Goal: Transaction & Acquisition: Purchase product/service

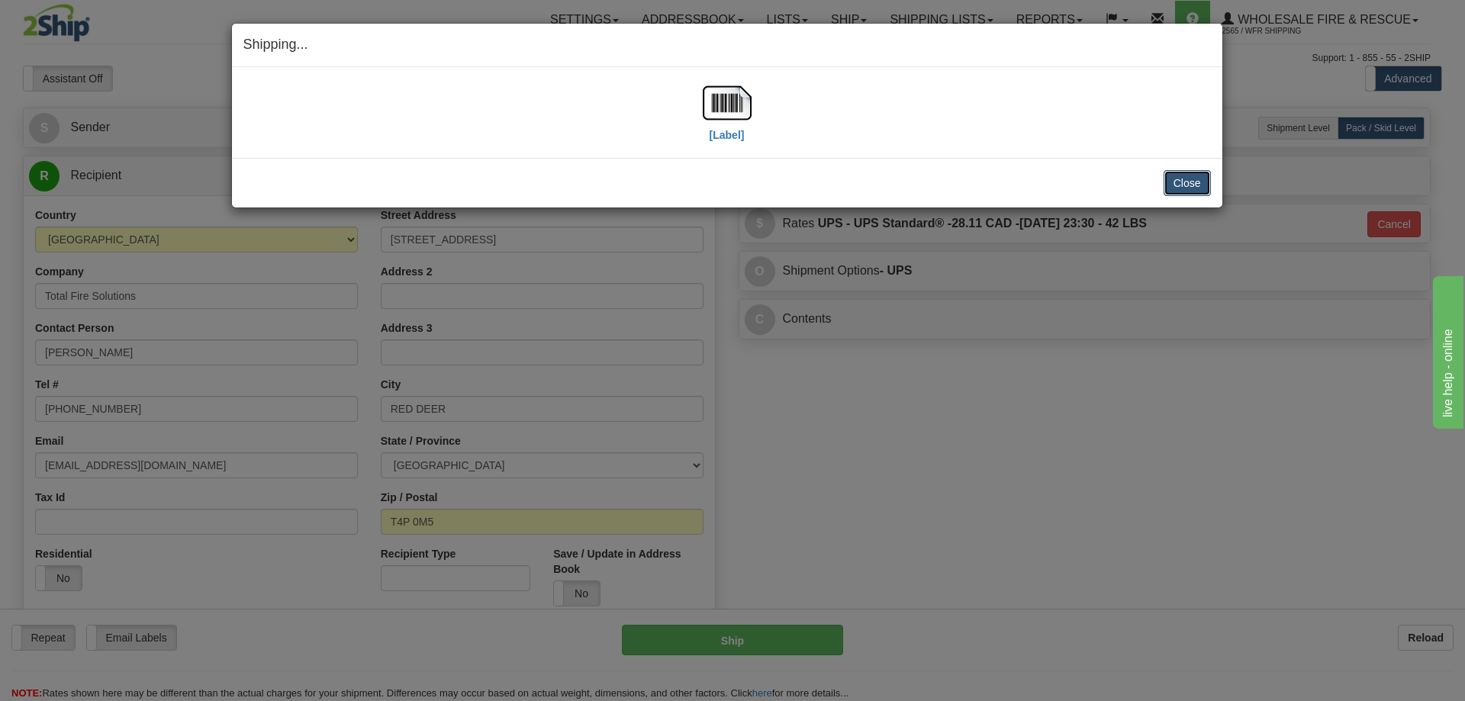
click at [1170, 173] on button "Close" at bounding box center [1186, 183] width 47 height 26
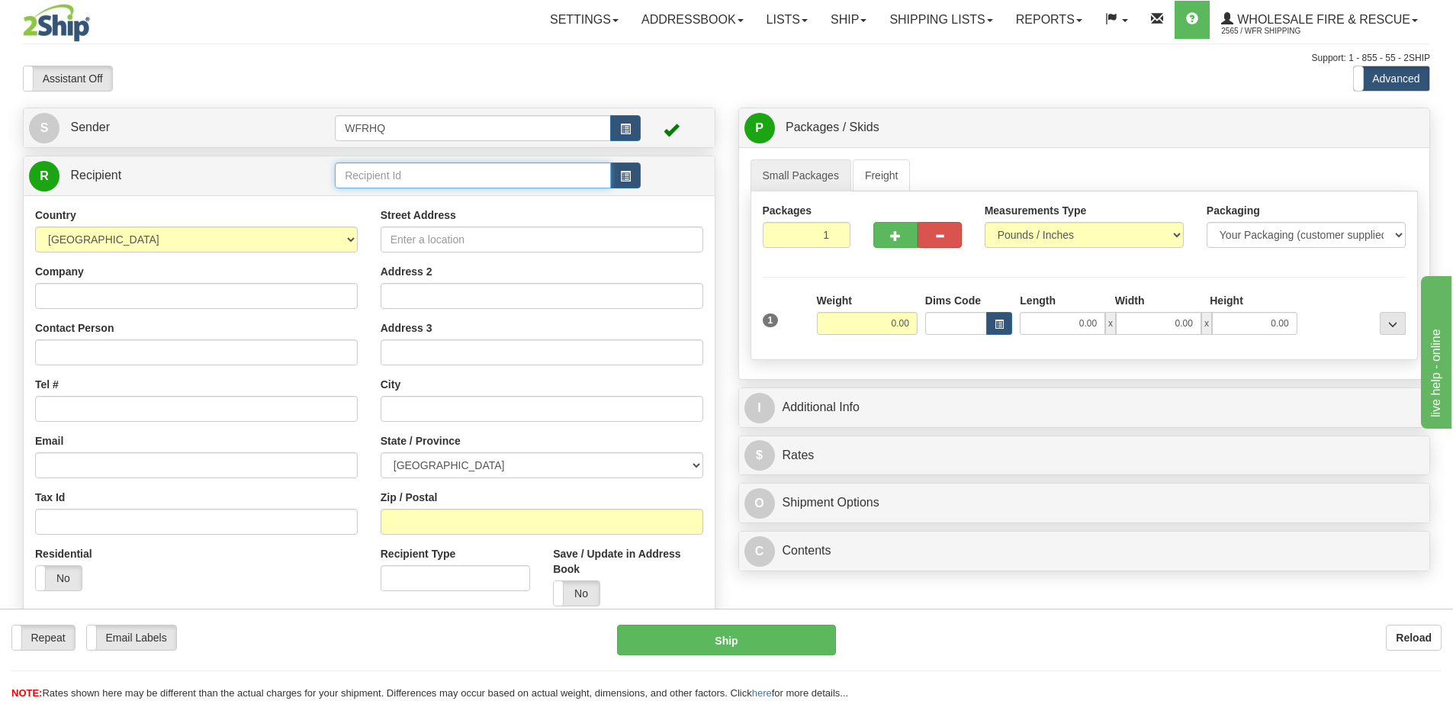
click at [454, 172] on input "text" at bounding box center [473, 175] width 276 height 26
type input "DANM"
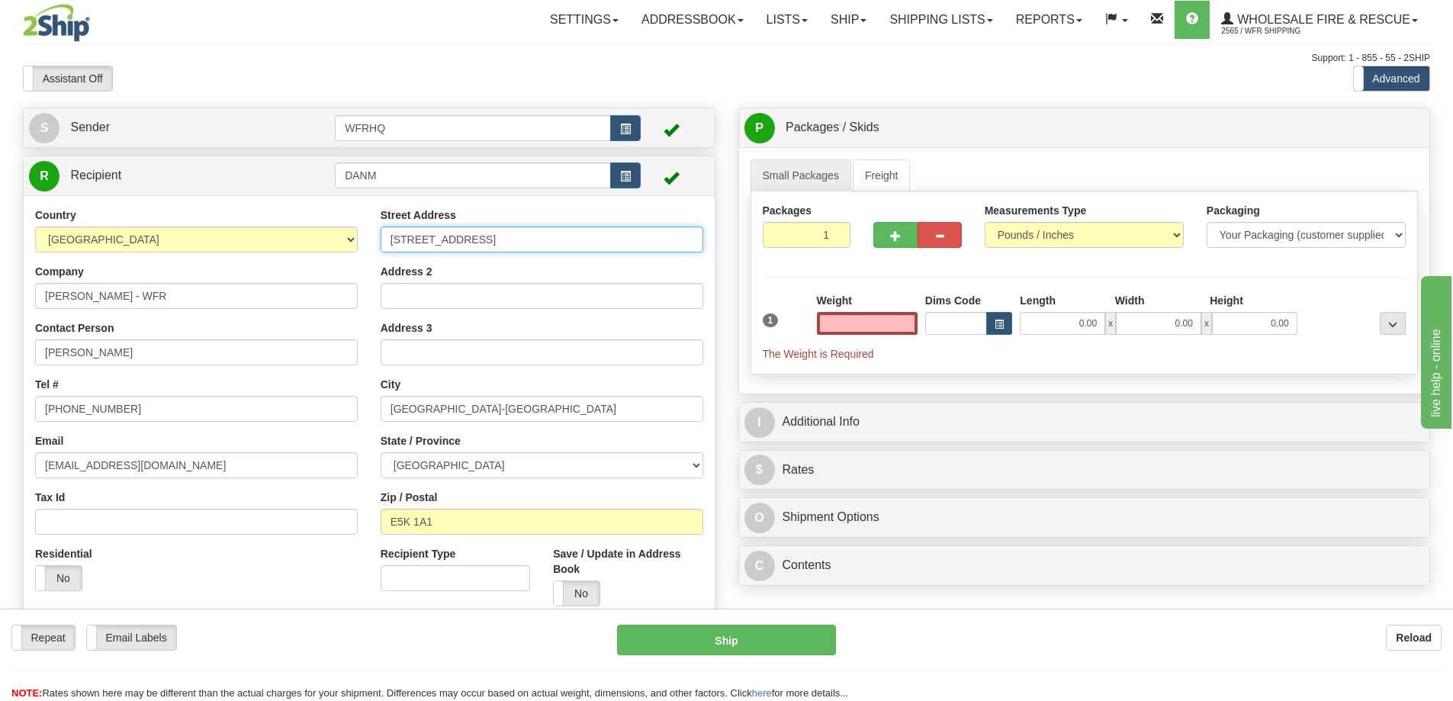
type input "0.00"
drag, startPoint x: 503, startPoint y: 247, endPoint x: 321, endPoint y: 243, distance: 181.6
click at [321, 243] on div "Country [GEOGRAPHIC_DATA] [GEOGRAPHIC_DATA] [GEOGRAPHIC_DATA] [GEOGRAPHIC_DATA]…" at bounding box center [369, 413] width 691 height 410
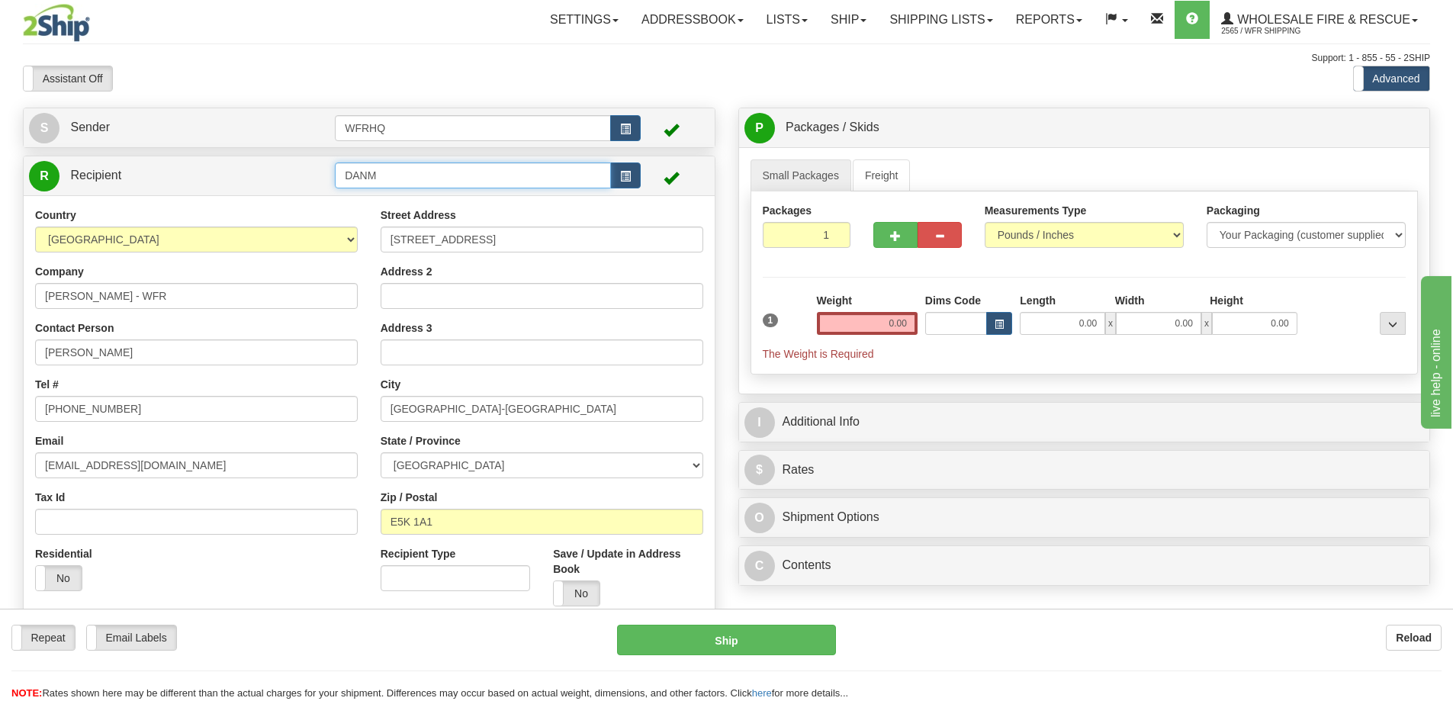
click at [407, 170] on input "DANM" at bounding box center [473, 175] width 276 height 26
click at [619, 175] on button "button" at bounding box center [625, 175] width 31 height 26
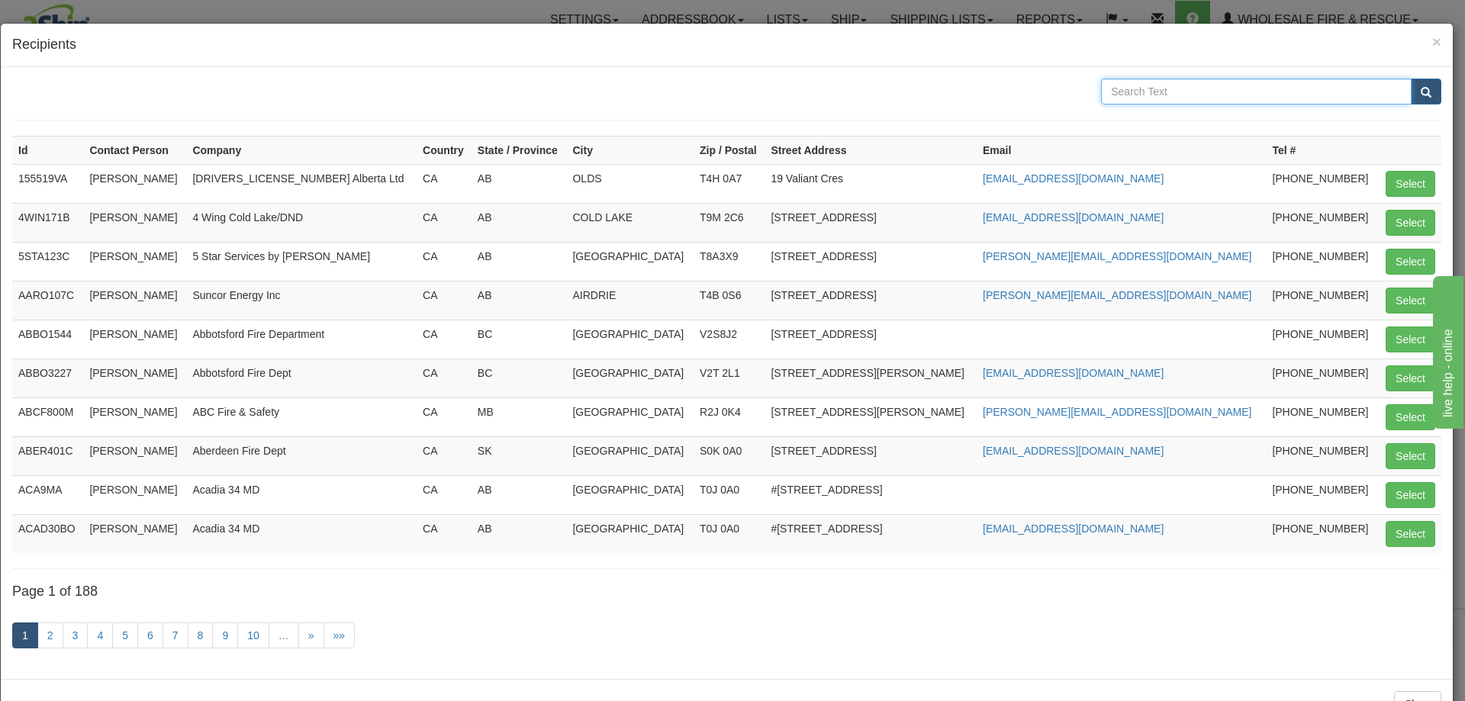
click at [1162, 94] on input "text" at bounding box center [1256, 92] width 311 height 26
type input "[PERSON_NAME]"
click at [1411, 79] on button "submit" at bounding box center [1426, 92] width 31 height 26
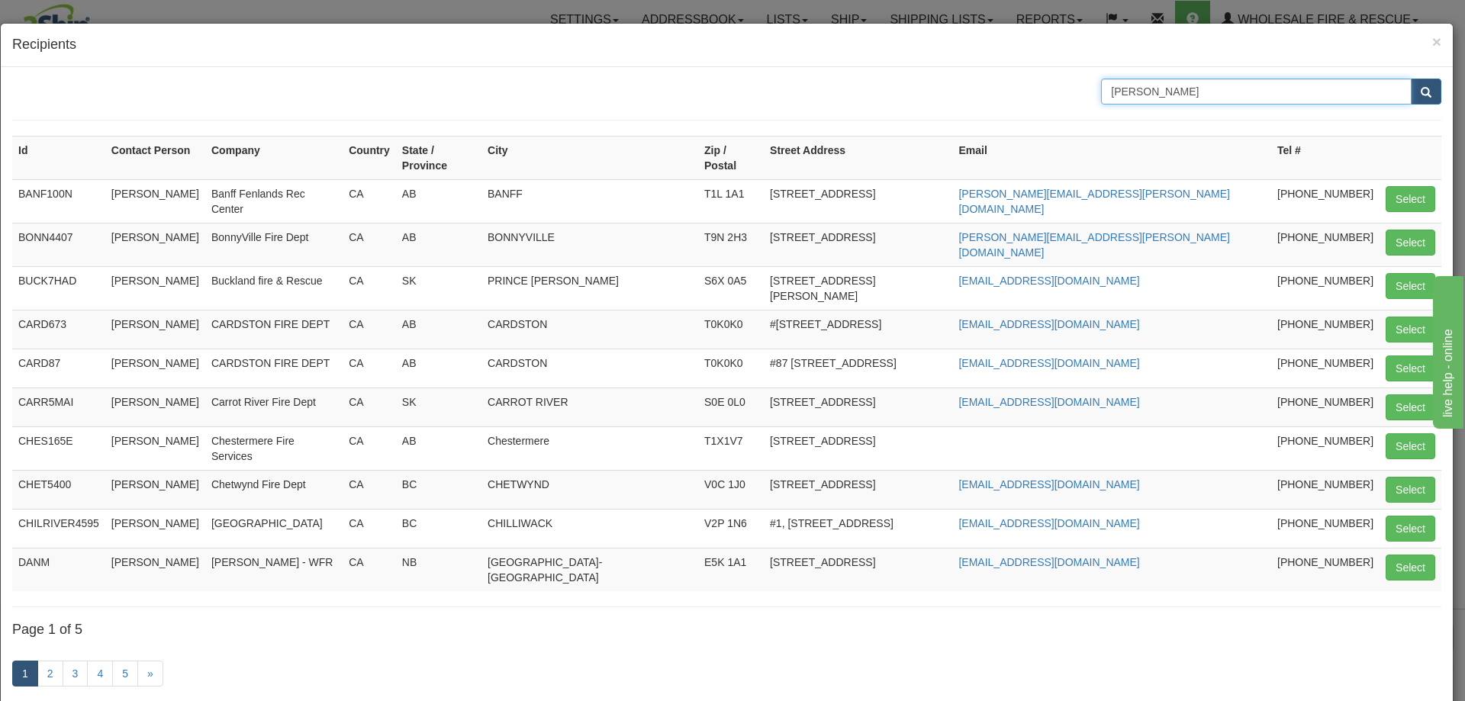
click at [1166, 92] on input "[PERSON_NAME]" at bounding box center [1256, 92] width 311 height 26
type input "[PERSON_NAME]"
click at [1411, 79] on button "submit" at bounding box center [1426, 92] width 31 height 26
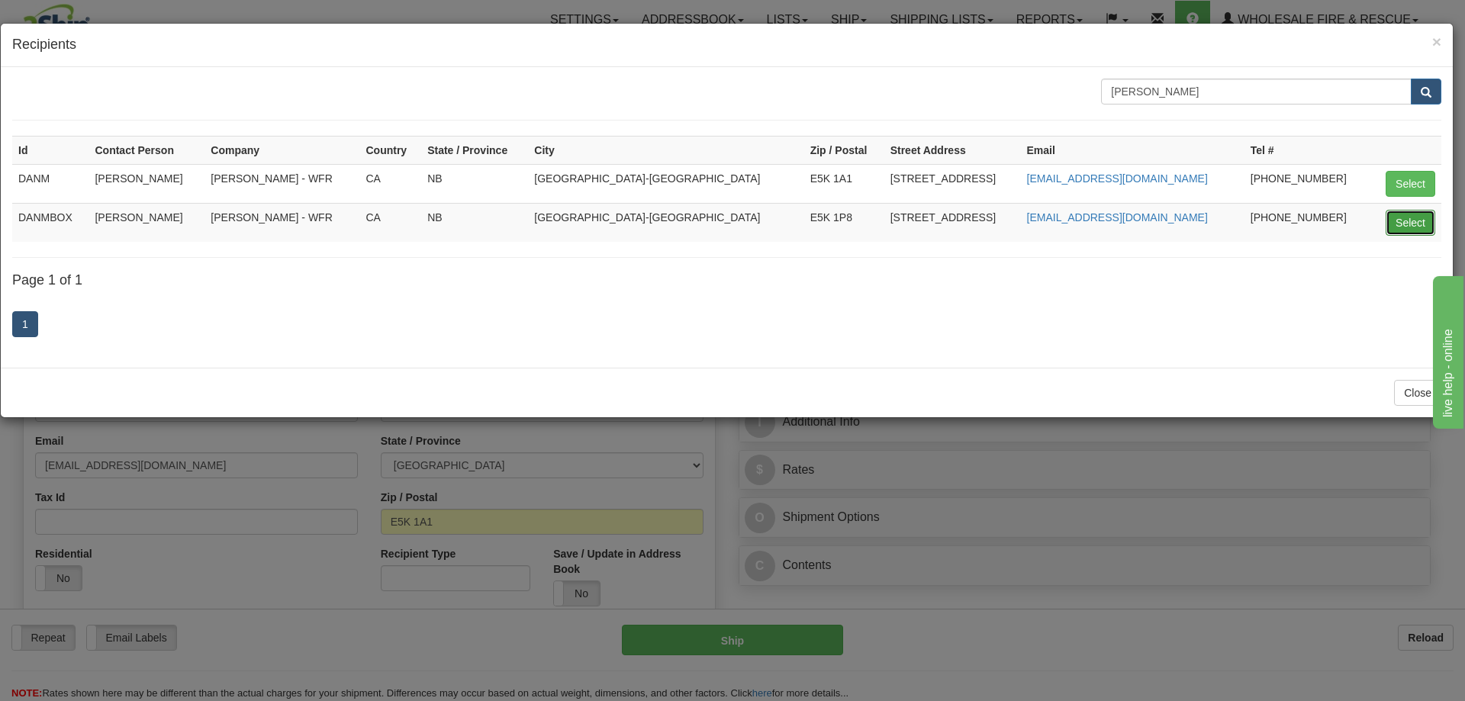
click at [1406, 219] on button "Select" at bounding box center [1410, 223] width 50 height 26
type input "DANMBOX"
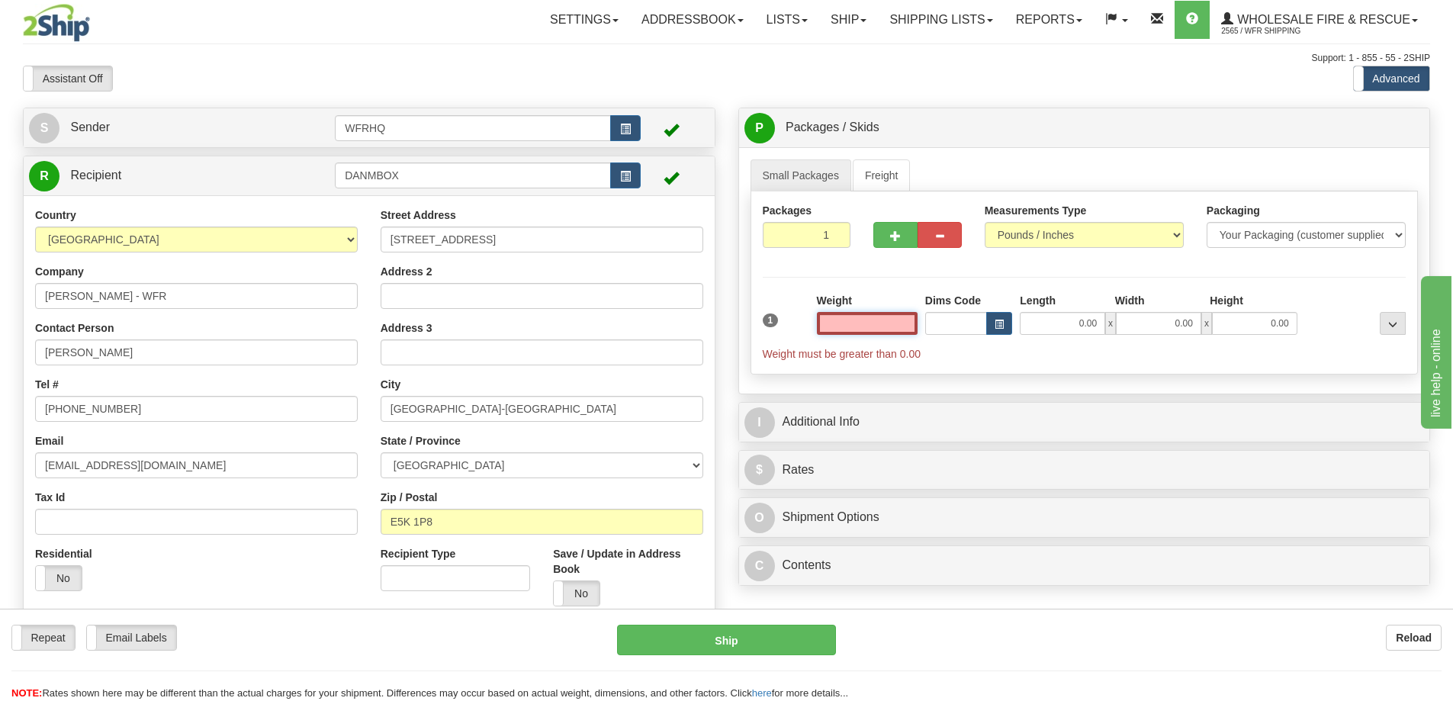
click at [873, 320] on input "text" at bounding box center [867, 323] width 101 height 23
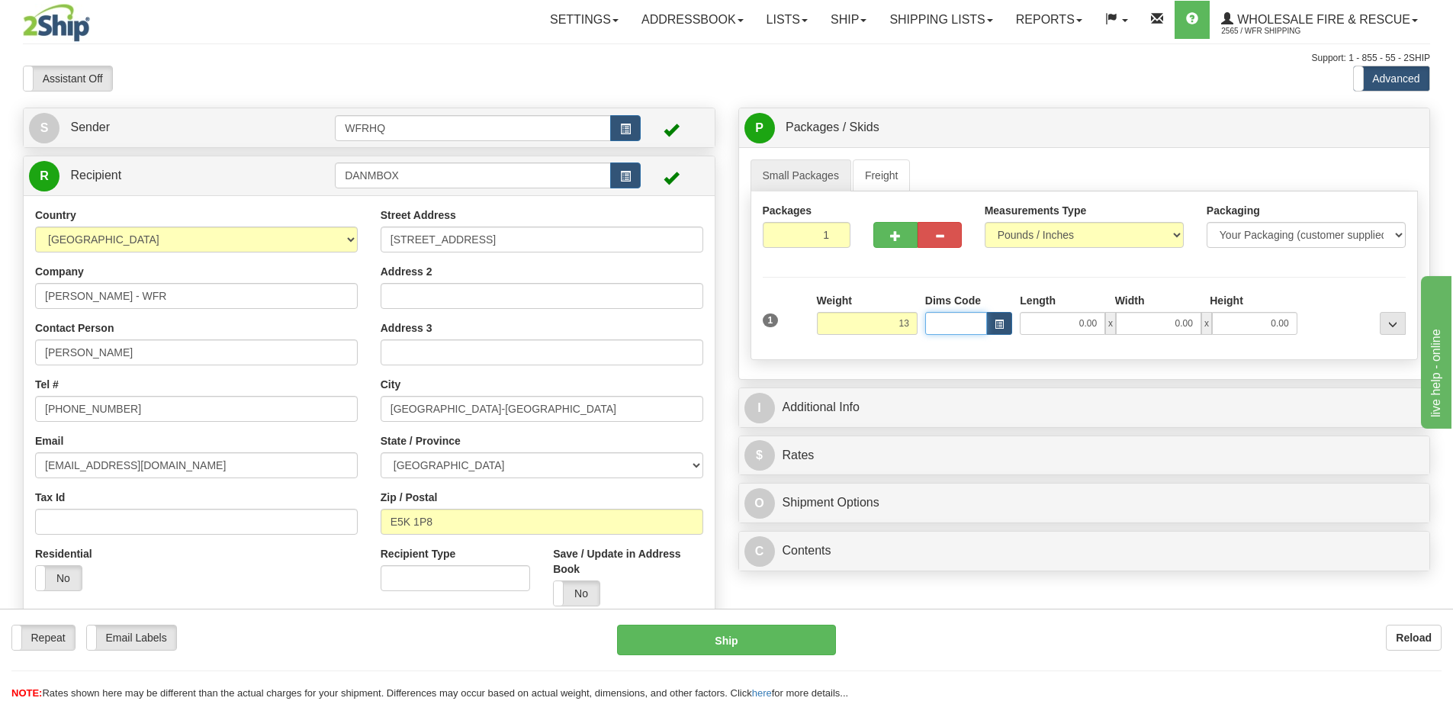
type input "13.00"
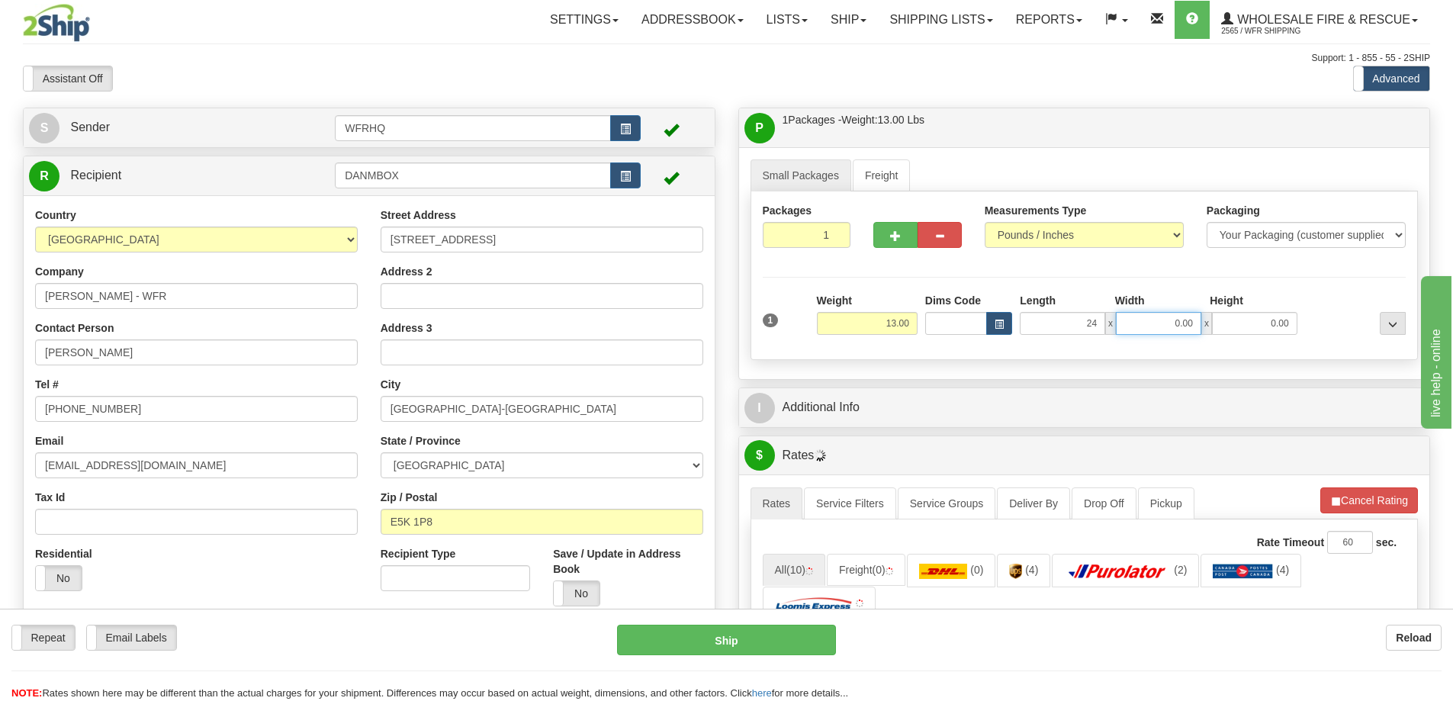
type input "24.00"
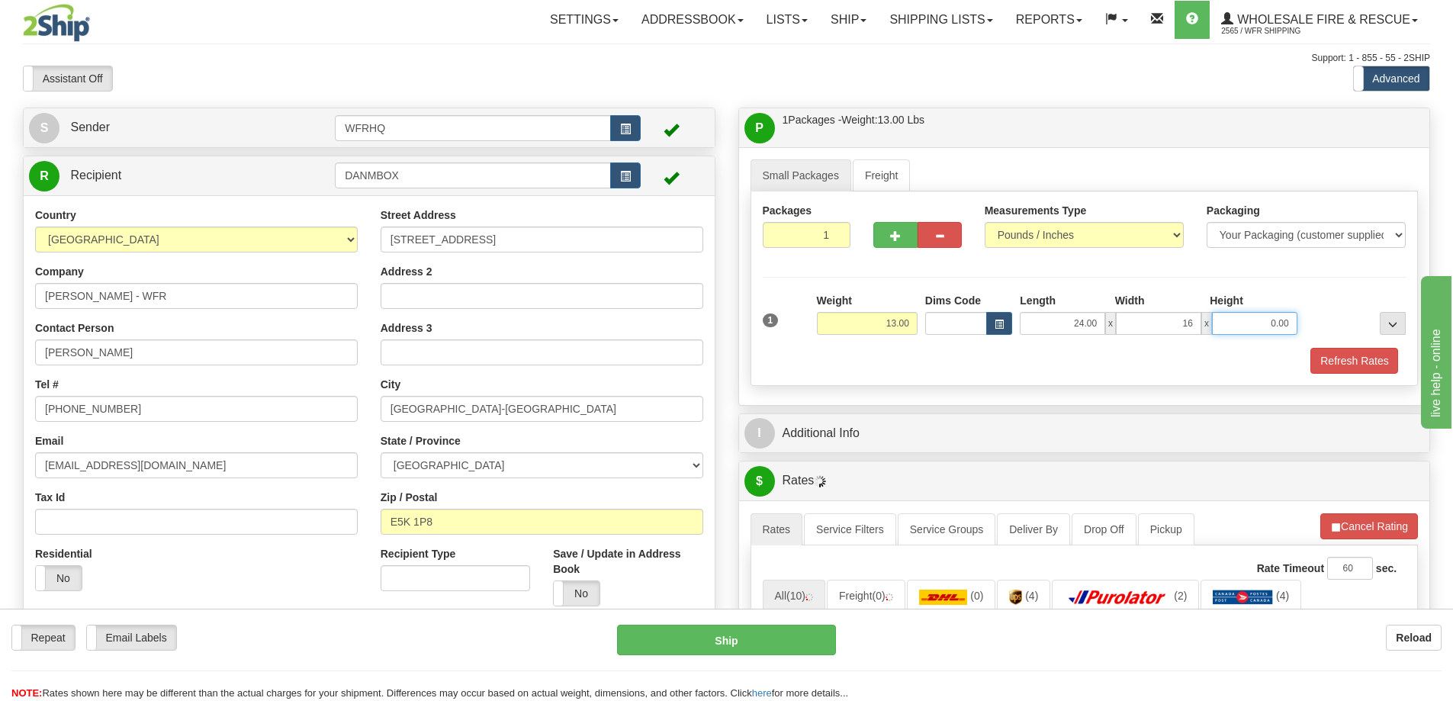
type input "16.00"
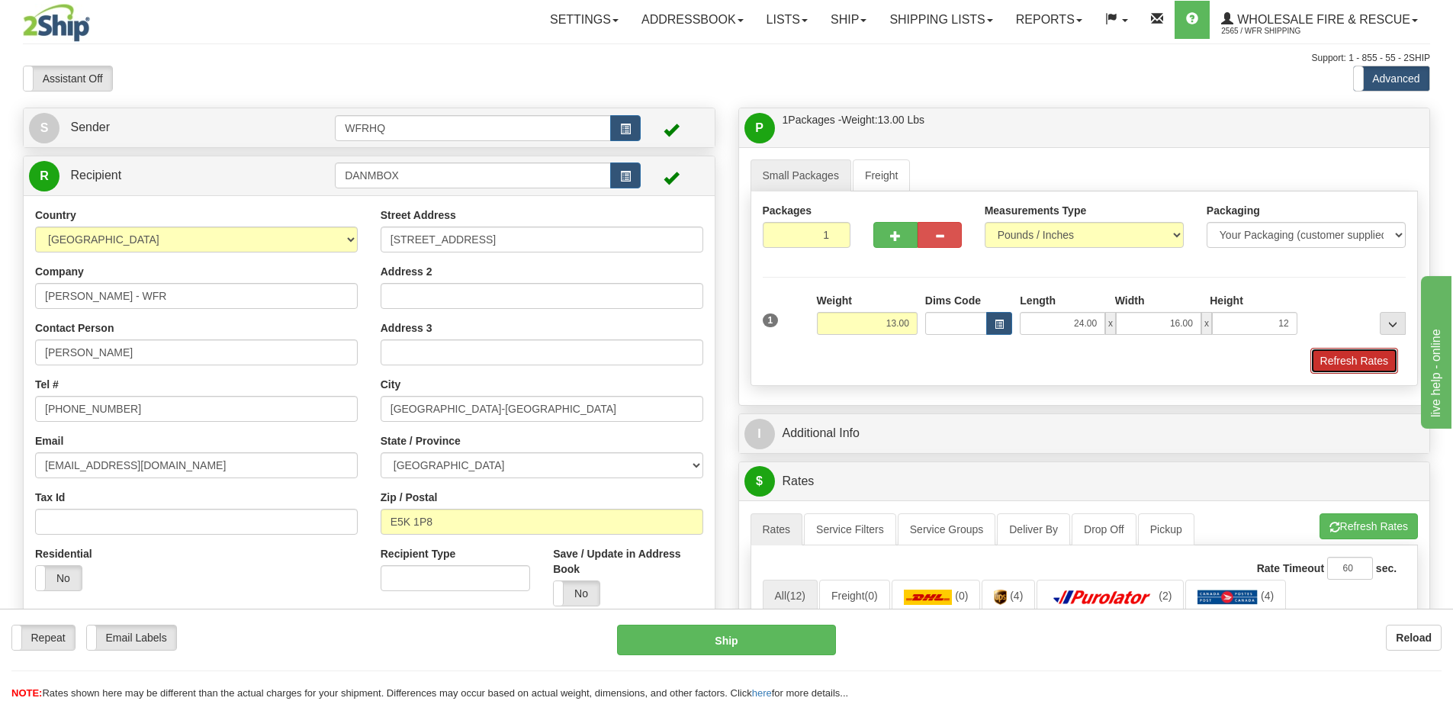
type input "12.00"
click at [1353, 356] on button "Refresh Rates" at bounding box center [1355, 361] width 88 height 26
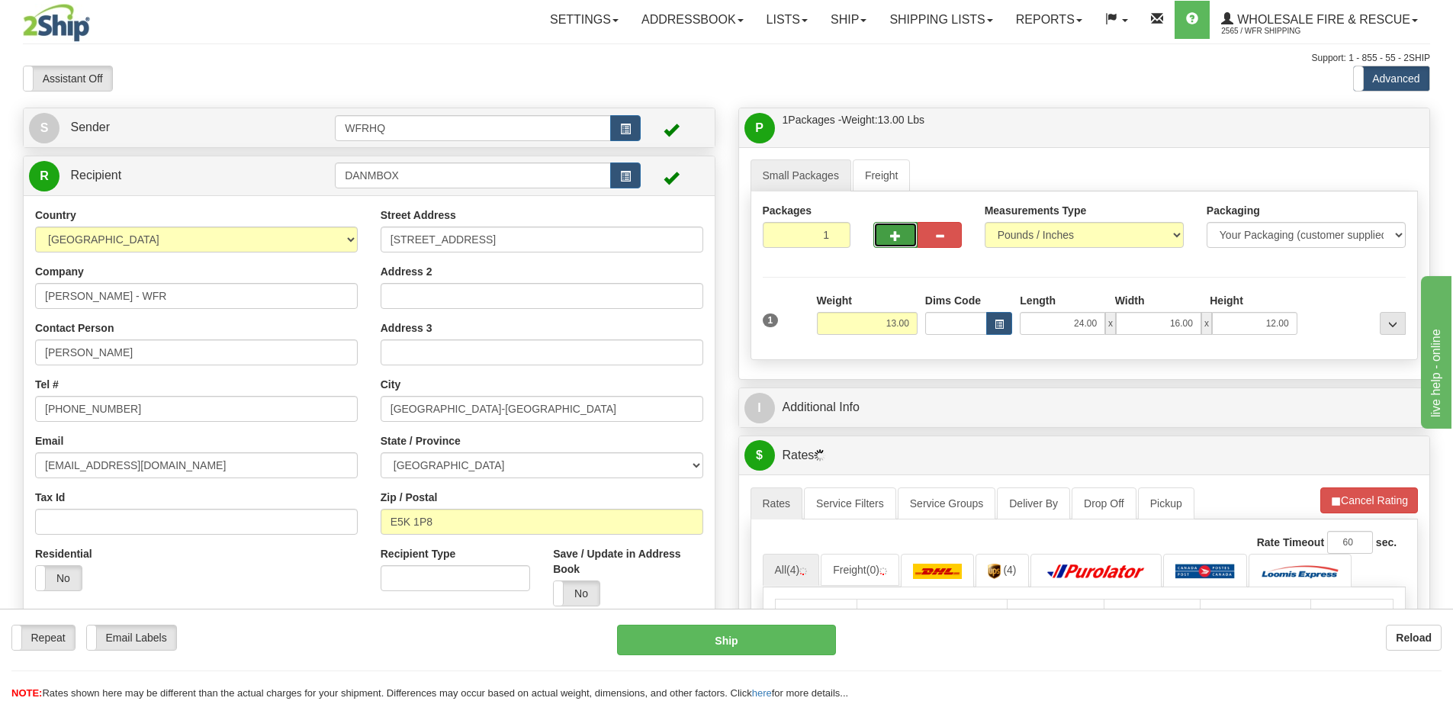
click at [904, 230] on button "button" at bounding box center [896, 235] width 44 height 26
radio input "true"
type input "2"
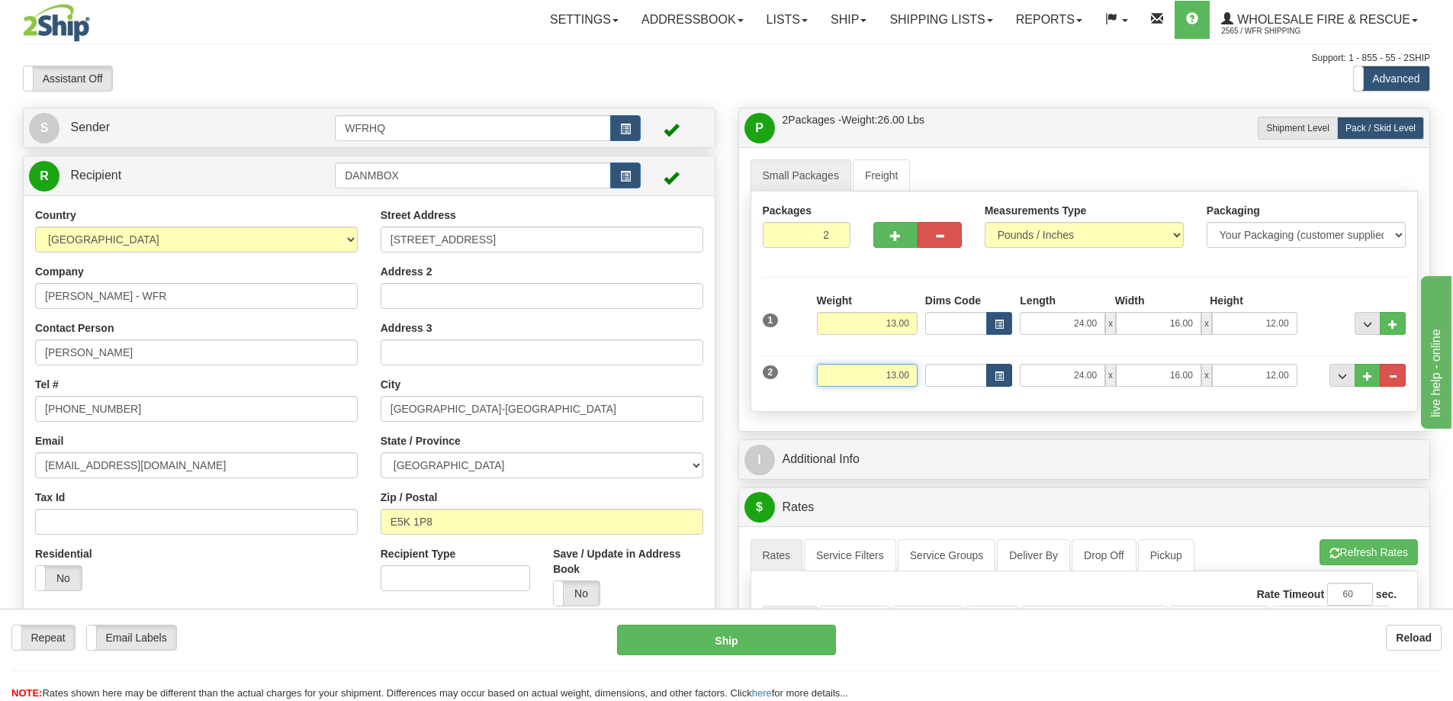
drag, startPoint x: 868, startPoint y: 386, endPoint x: 1006, endPoint y: 381, distance: 137.4
click at [1006, 381] on div "2 Weight 13.00 Dims Code Length Width Height" at bounding box center [1085, 373] width 652 height 51
type input "22.00"
type input "17.00"
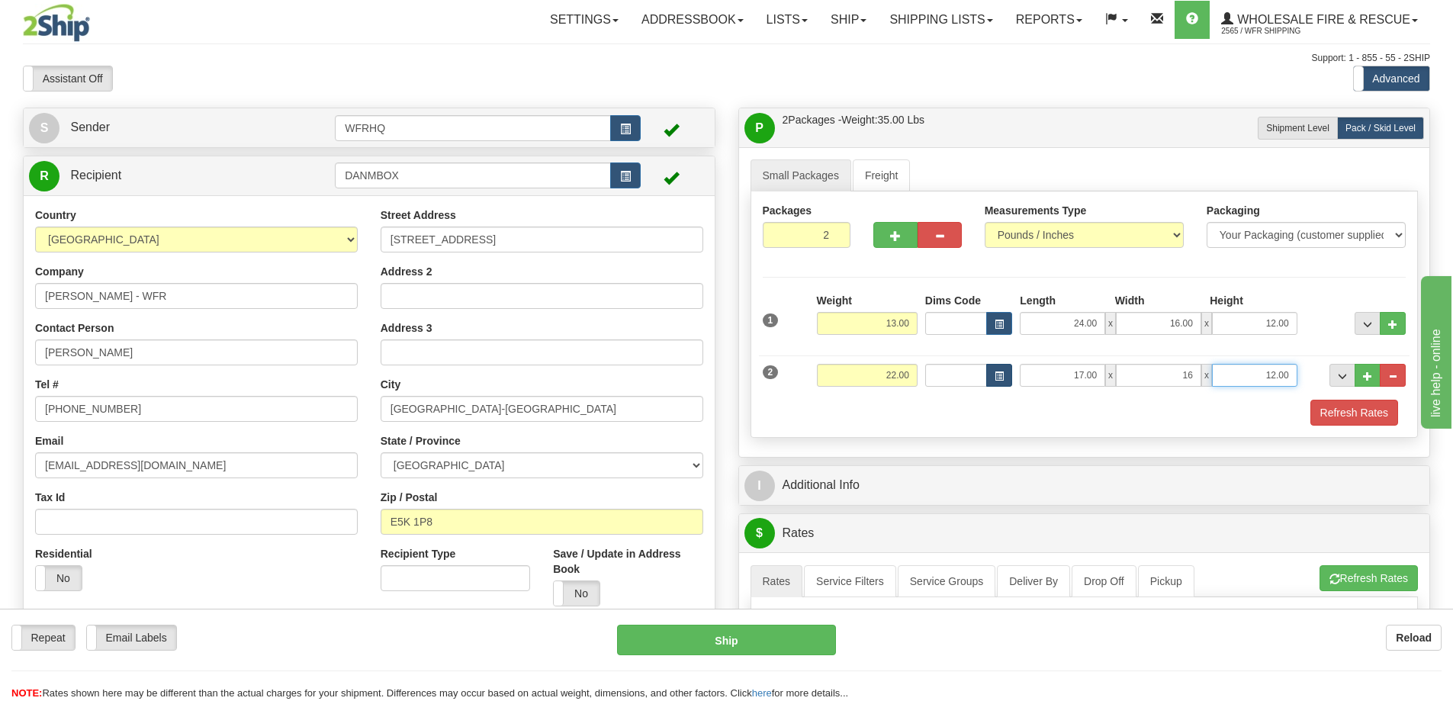
type input "16.00"
click at [1372, 411] on button "Refresh Rates" at bounding box center [1355, 413] width 88 height 26
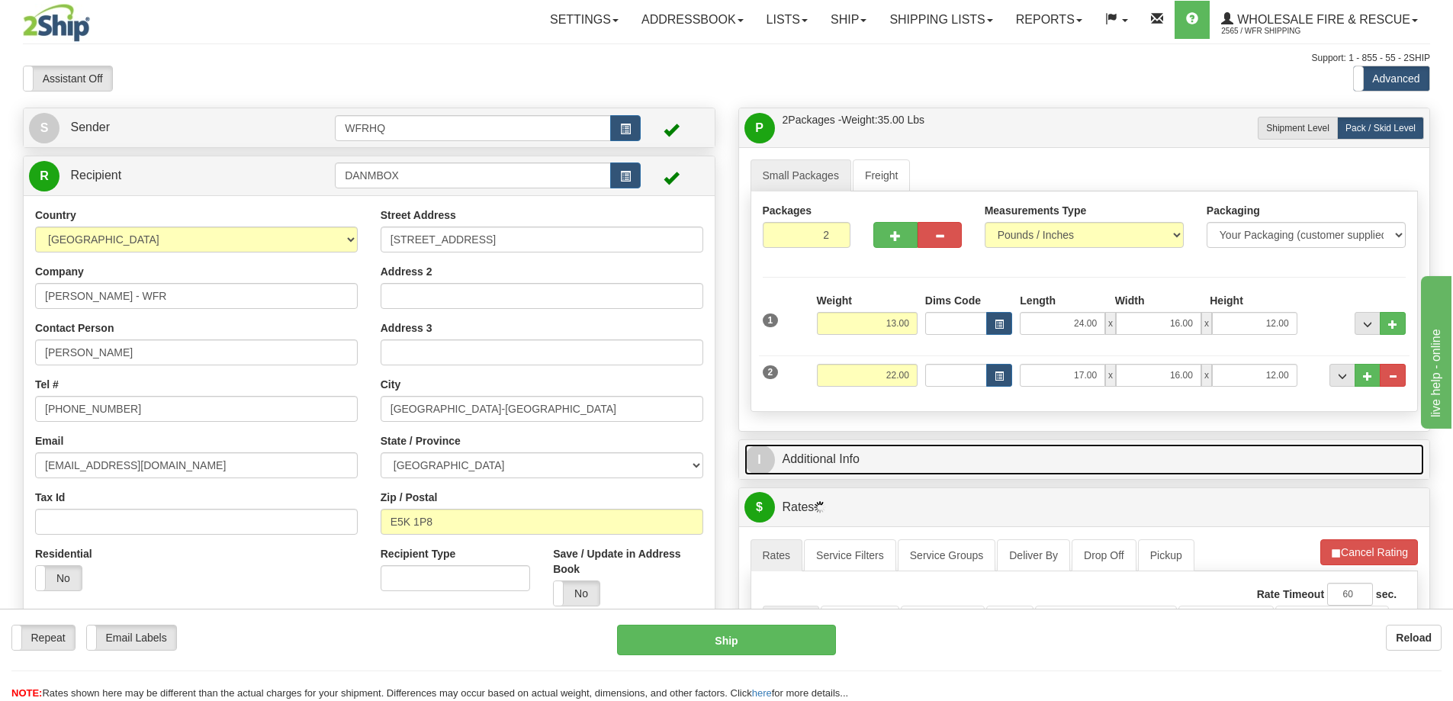
click at [903, 455] on link "I Additional Info" at bounding box center [1085, 459] width 681 height 31
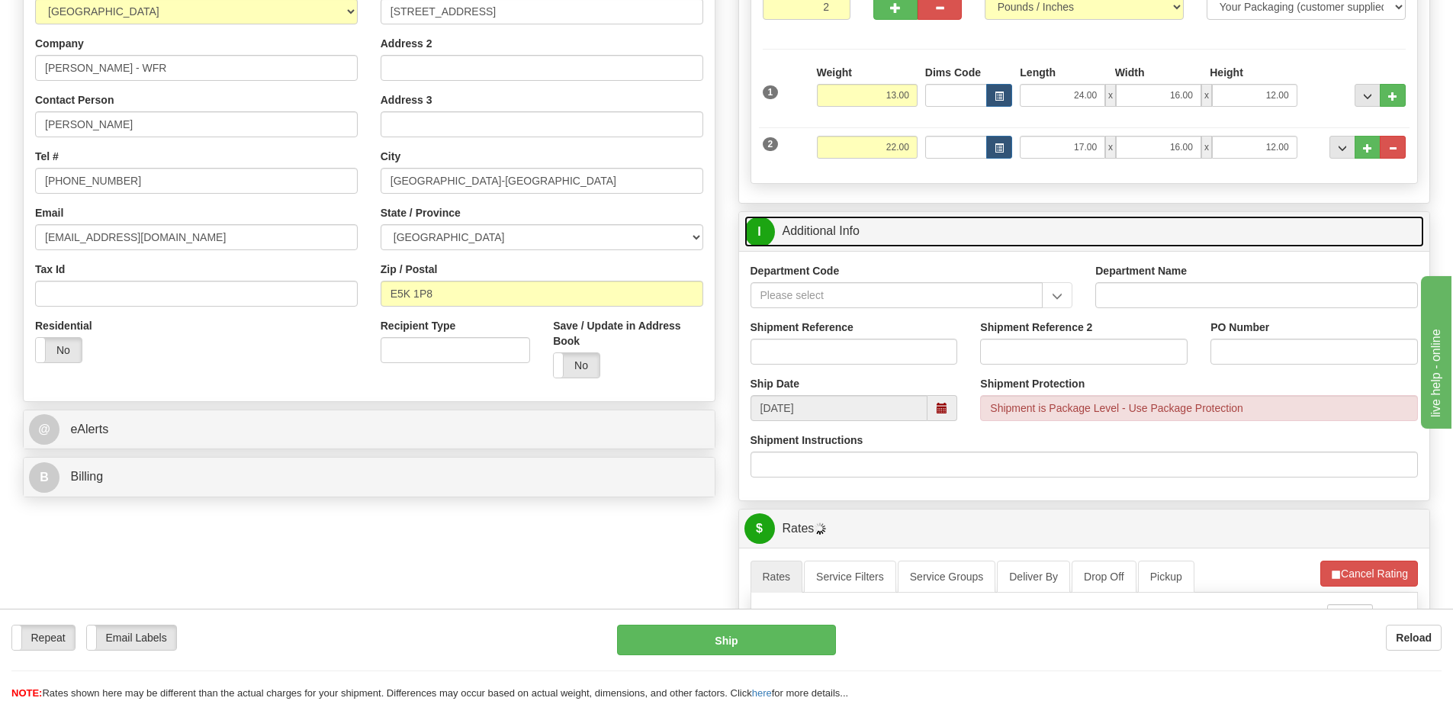
scroll to position [229, 0]
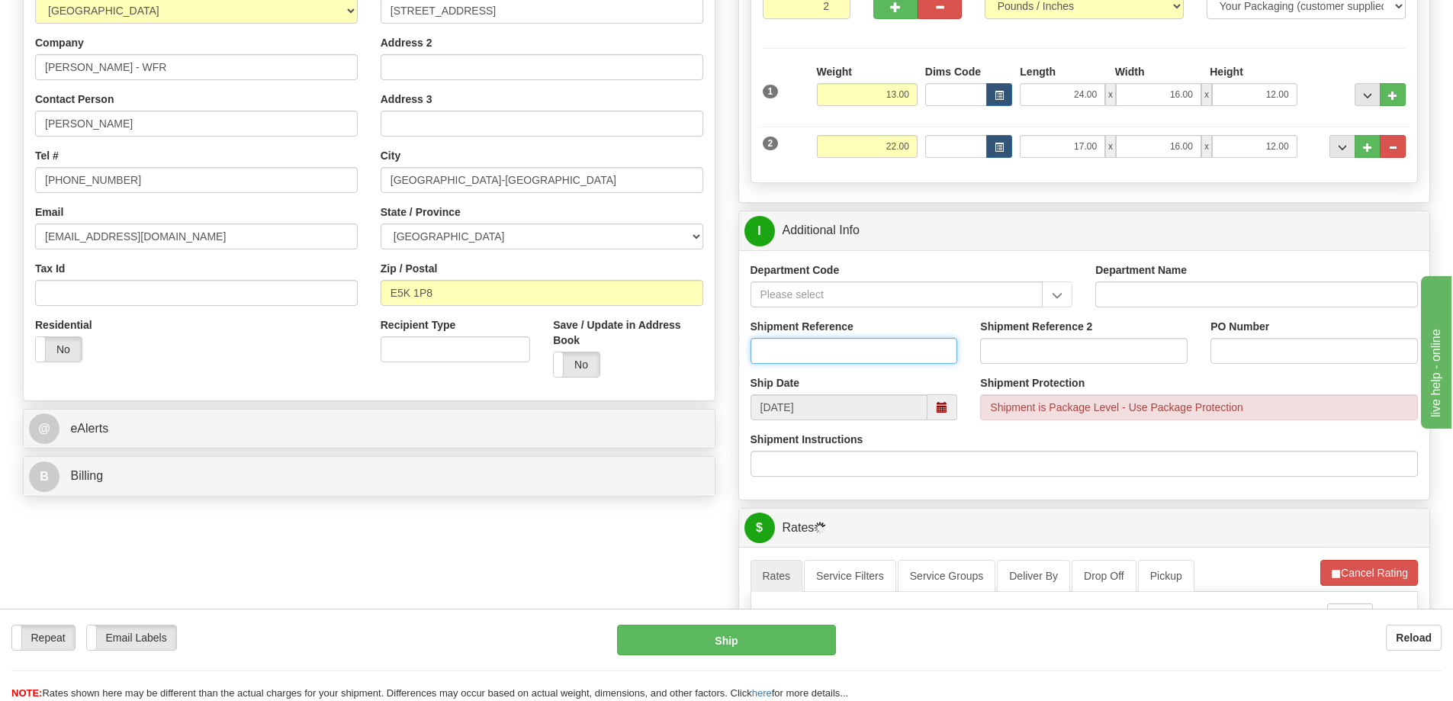
click at [816, 355] on input "Shipment Reference" at bounding box center [855, 351] width 208 height 26
type input "S"
type input "INT/01041, S46583-30755"
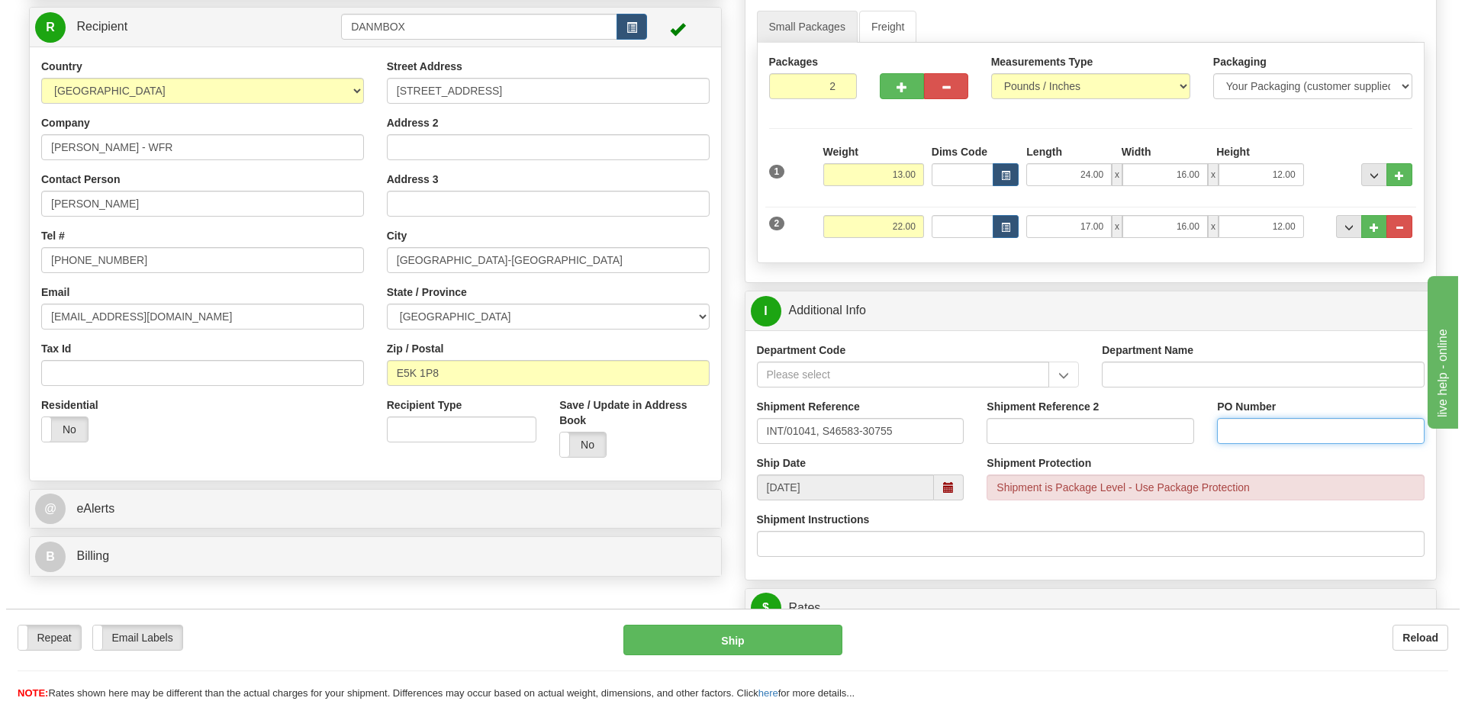
scroll to position [0, 0]
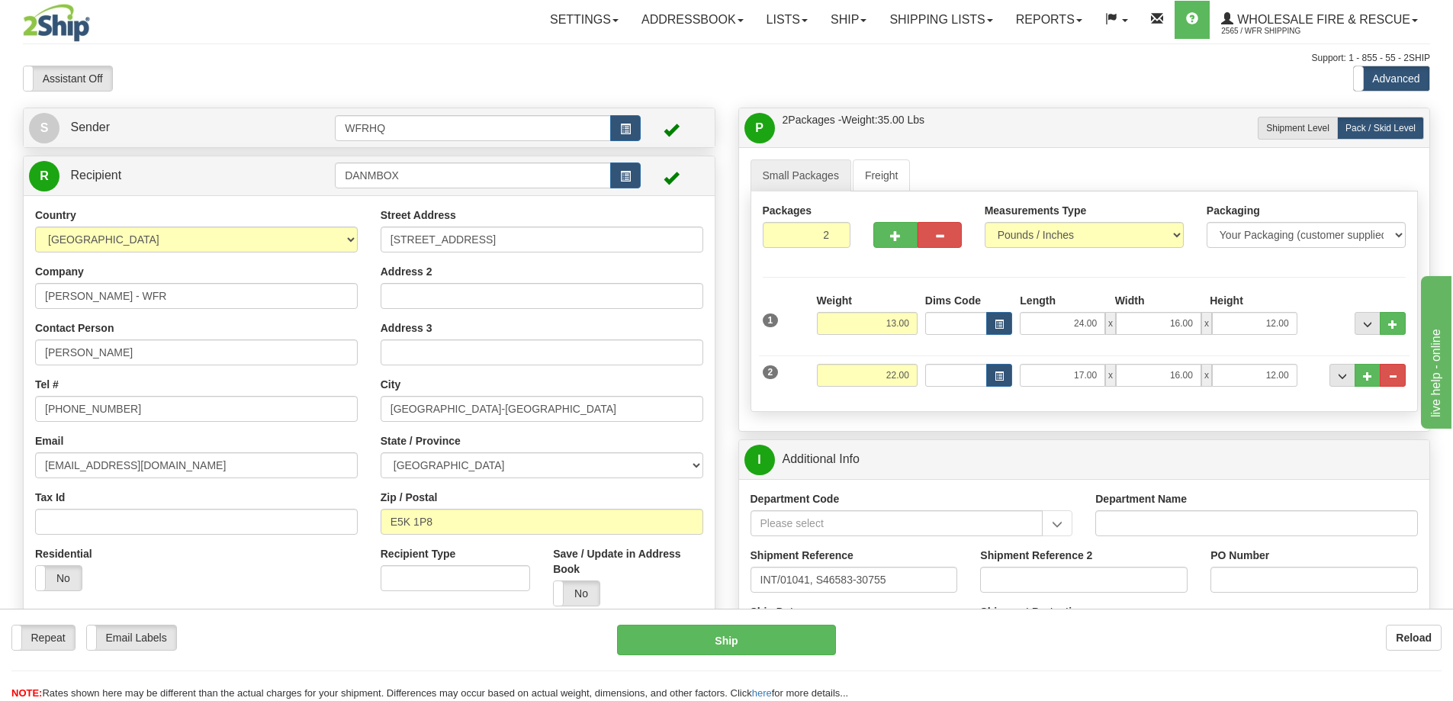
click at [948, 442] on div "I Additional Info" at bounding box center [1084, 459] width 691 height 39
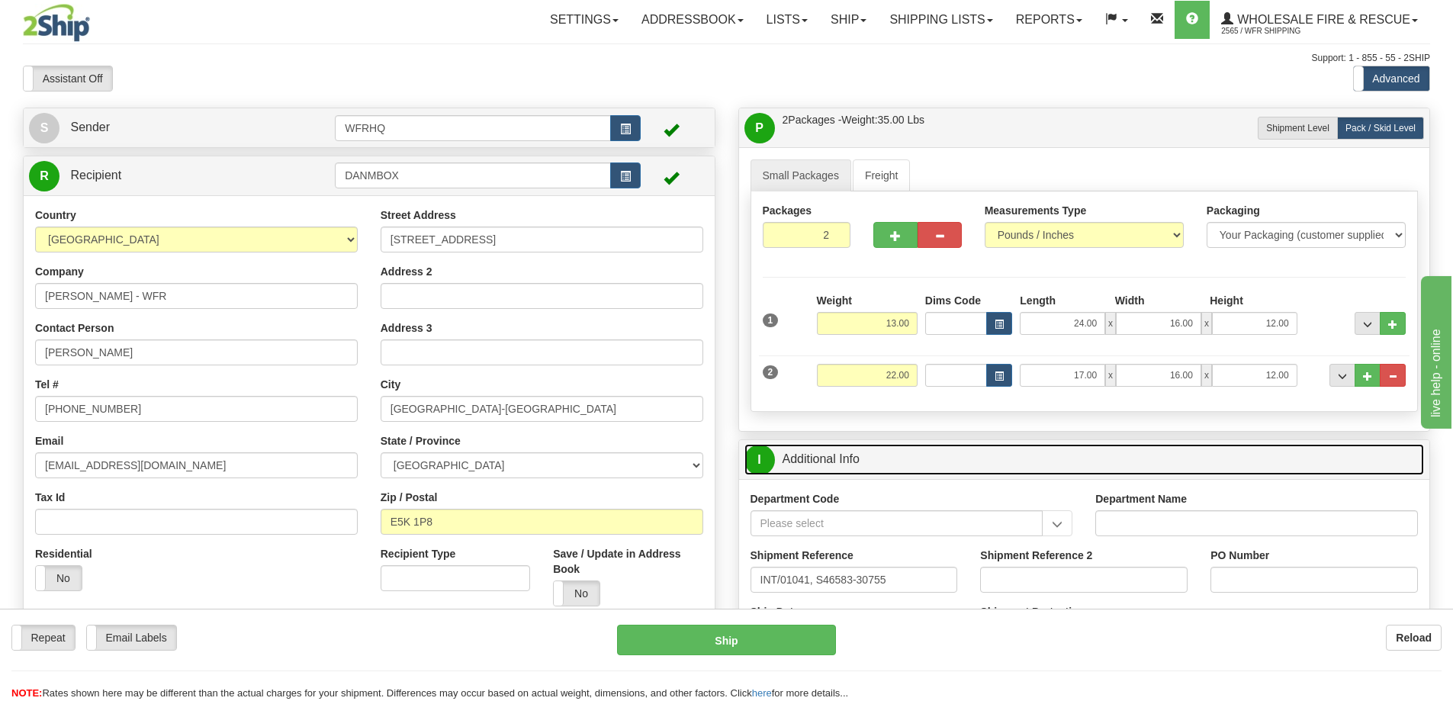
click at [971, 471] on link "I Additional Info" at bounding box center [1085, 459] width 681 height 31
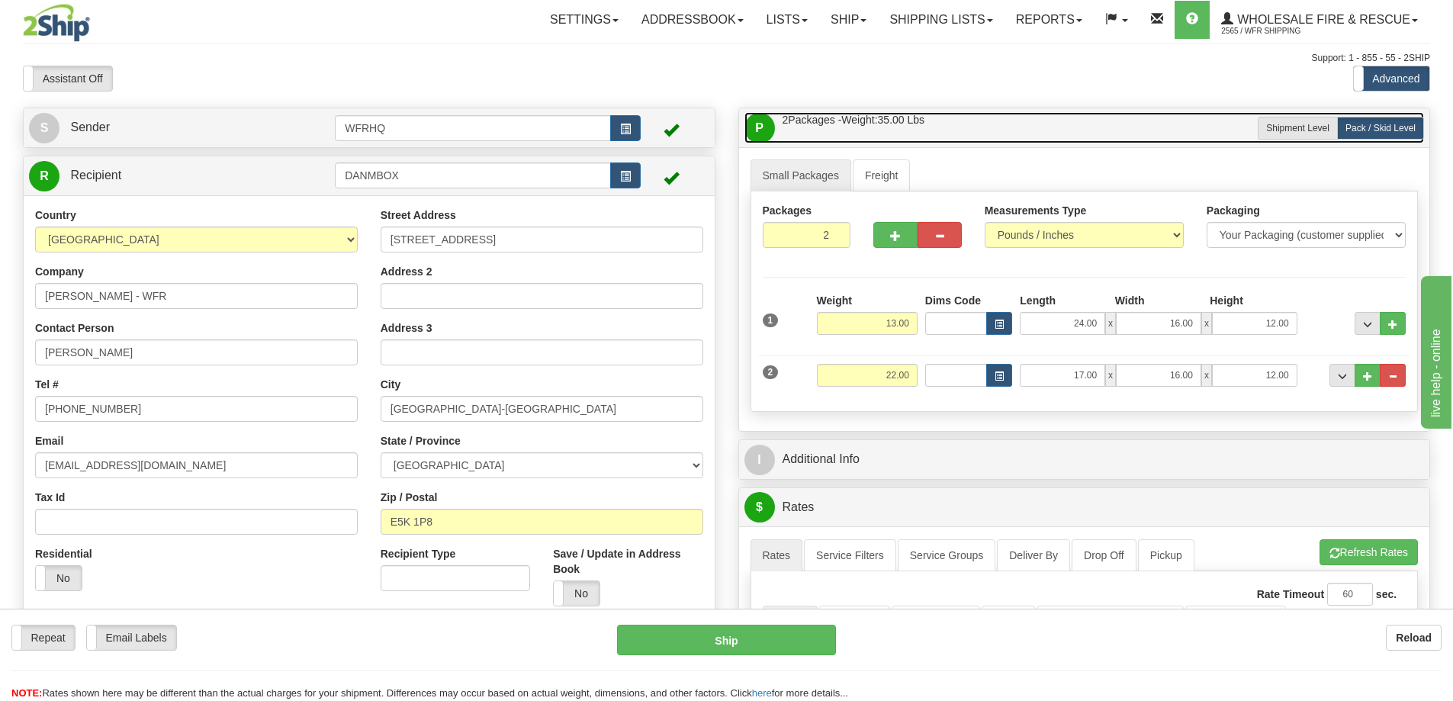
click at [1024, 138] on link "P Packages / Skids 2 Packages - Weight: 35.00 Lbs 1 Skids - Weight: 0.00 Lbs" at bounding box center [1085, 127] width 681 height 31
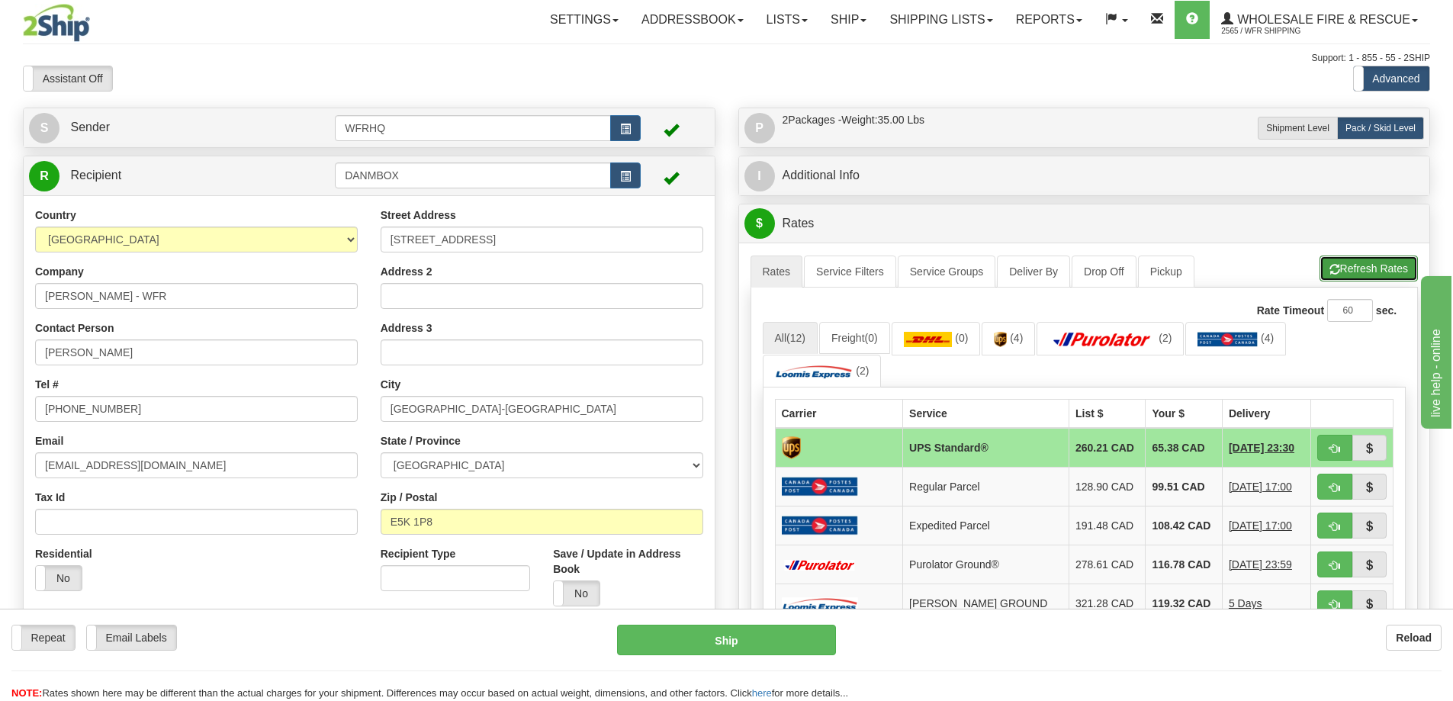
click at [1372, 280] on button "Refresh Rates" at bounding box center [1369, 269] width 98 height 26
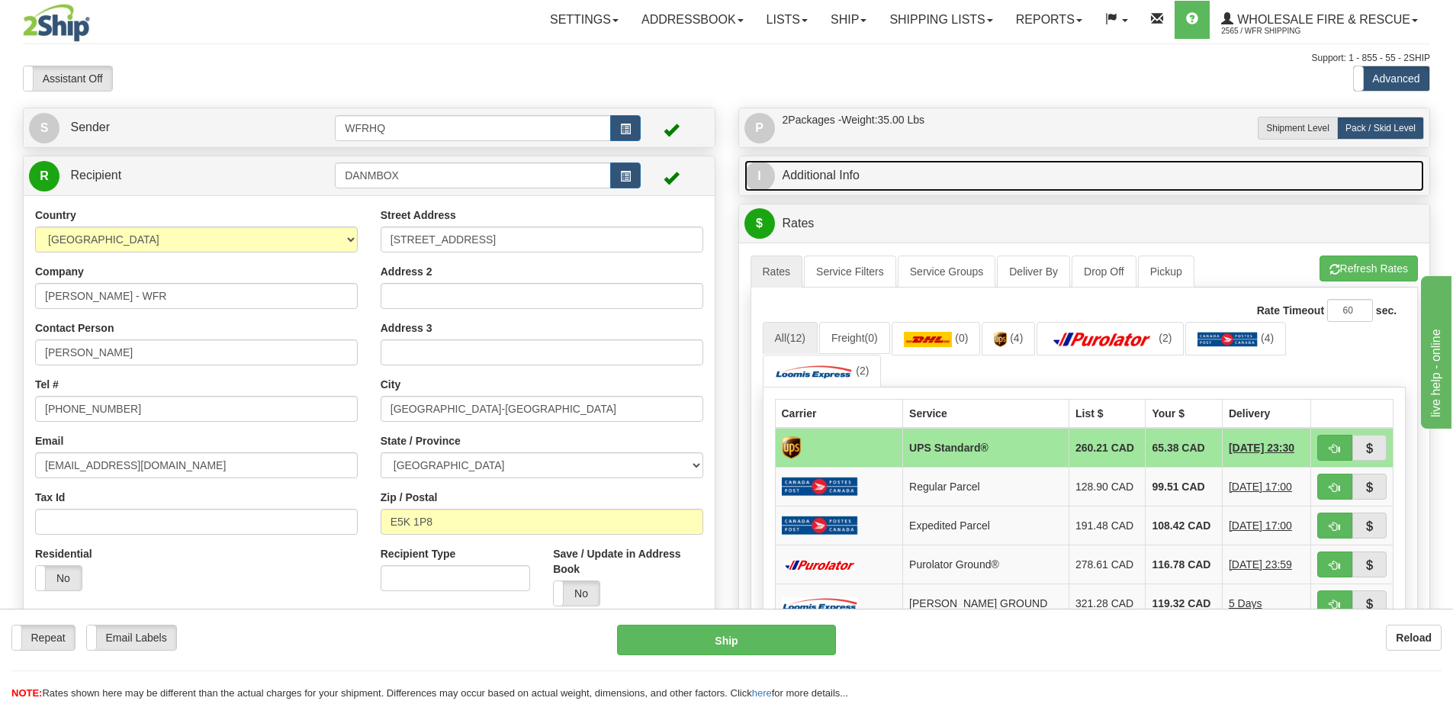
click at [919, 179] on link "I Additional Info" at bounding box center [1085, 175] width 681 height 31
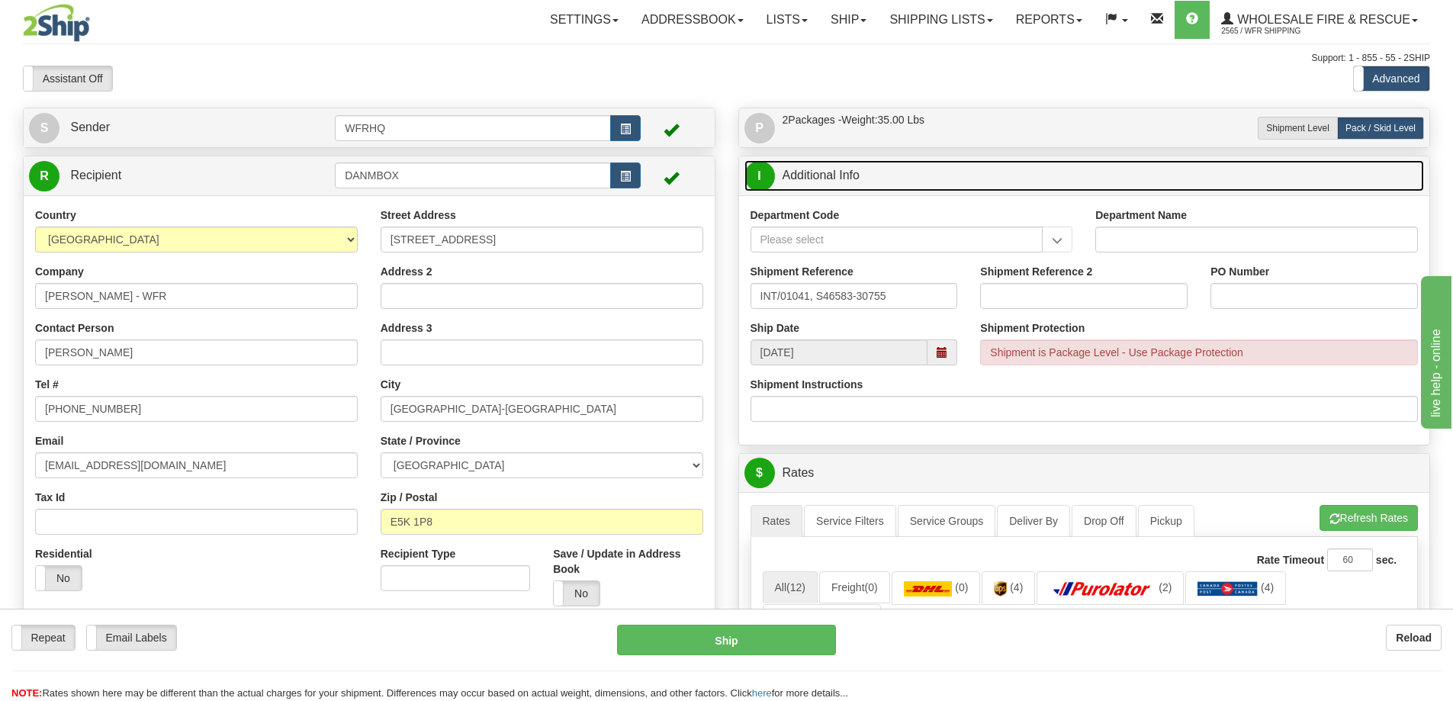
click at [948, 350] on span at bounding box center [943, 352] width 30 height 26
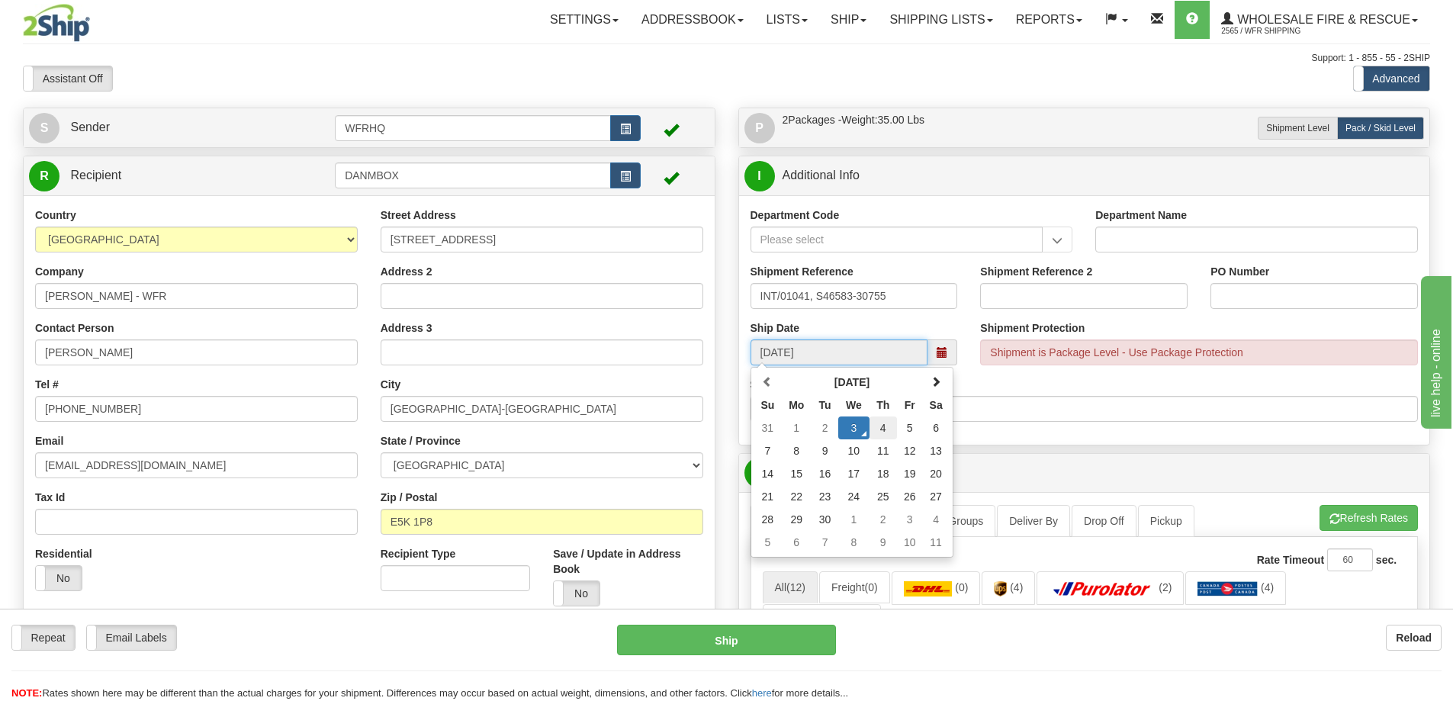
click at [888, 433] on td "4" at bounding box center [883, 428] width 27 height 23
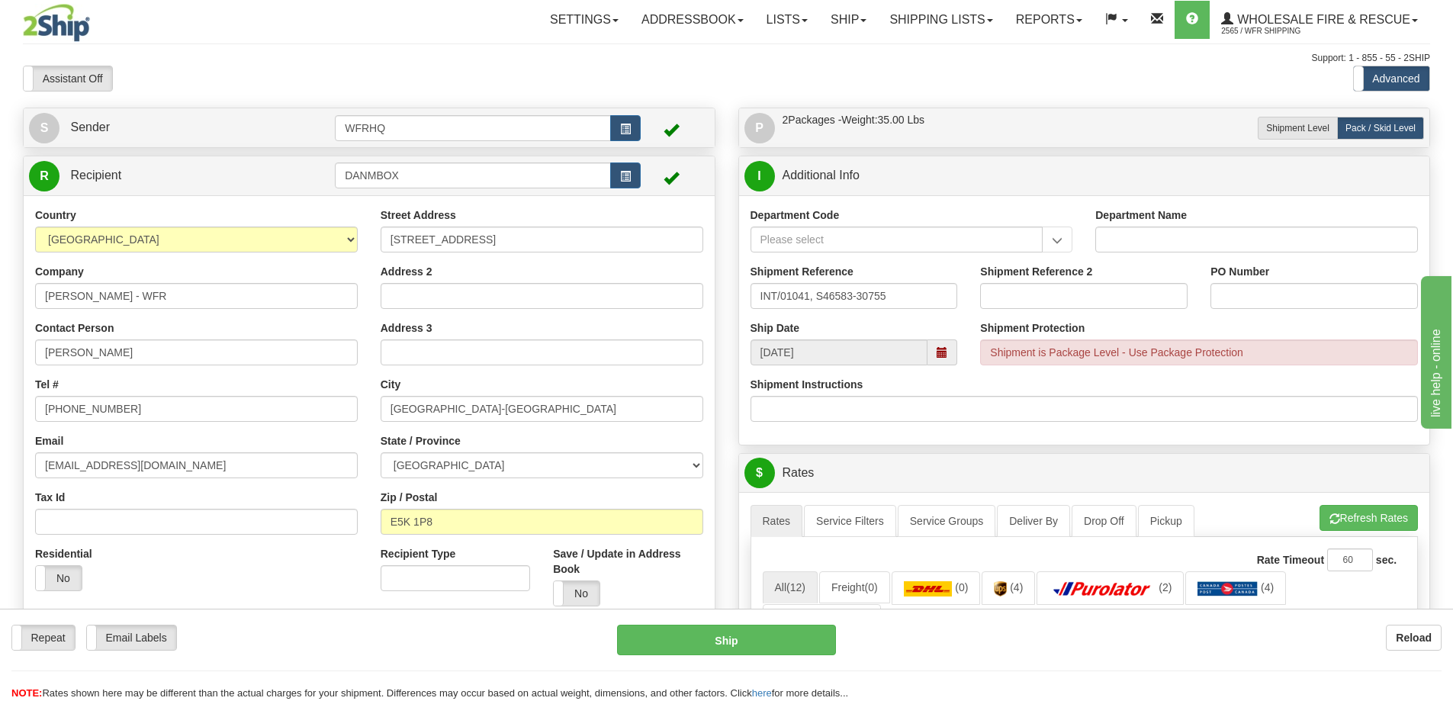
type input "10:00"
type input "[DATE]"
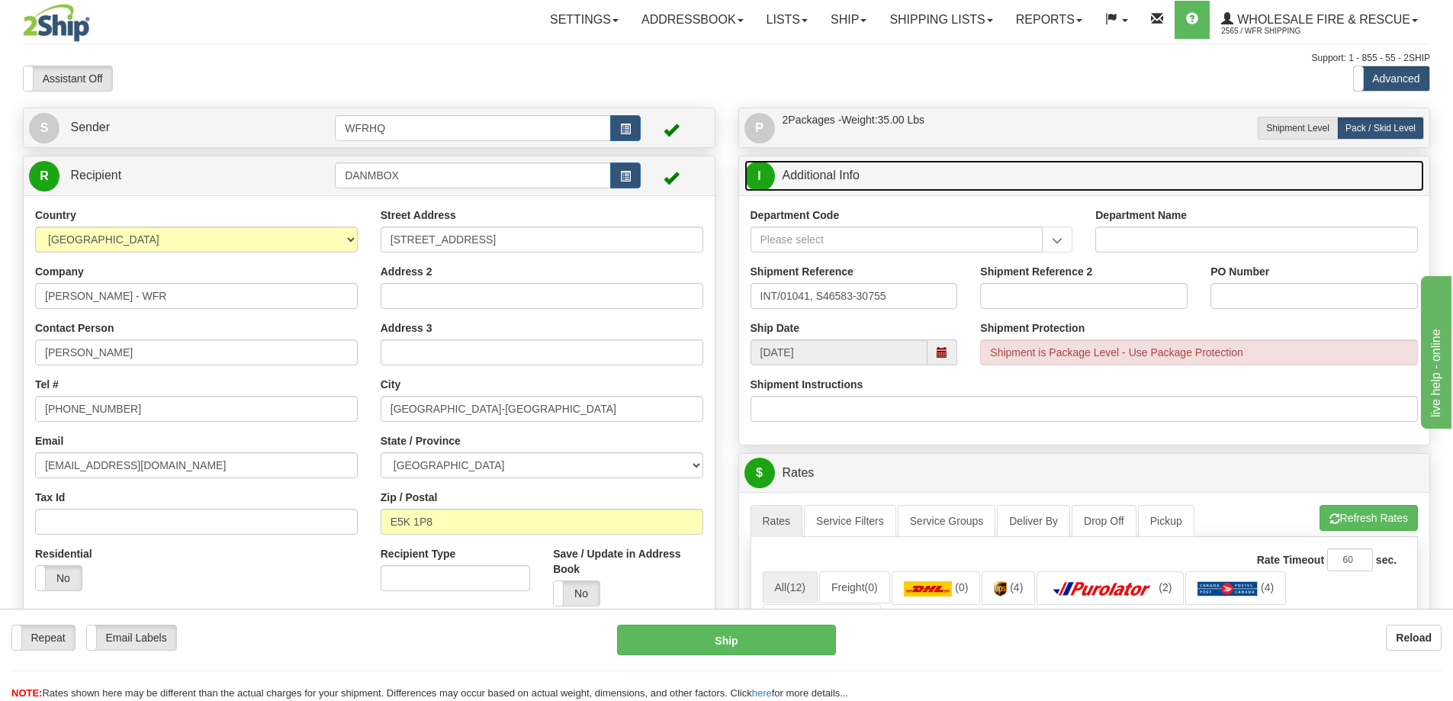
click at [945, 185] on link "I Additional Info" at bounding box center [1085, 175] width 681 height 31
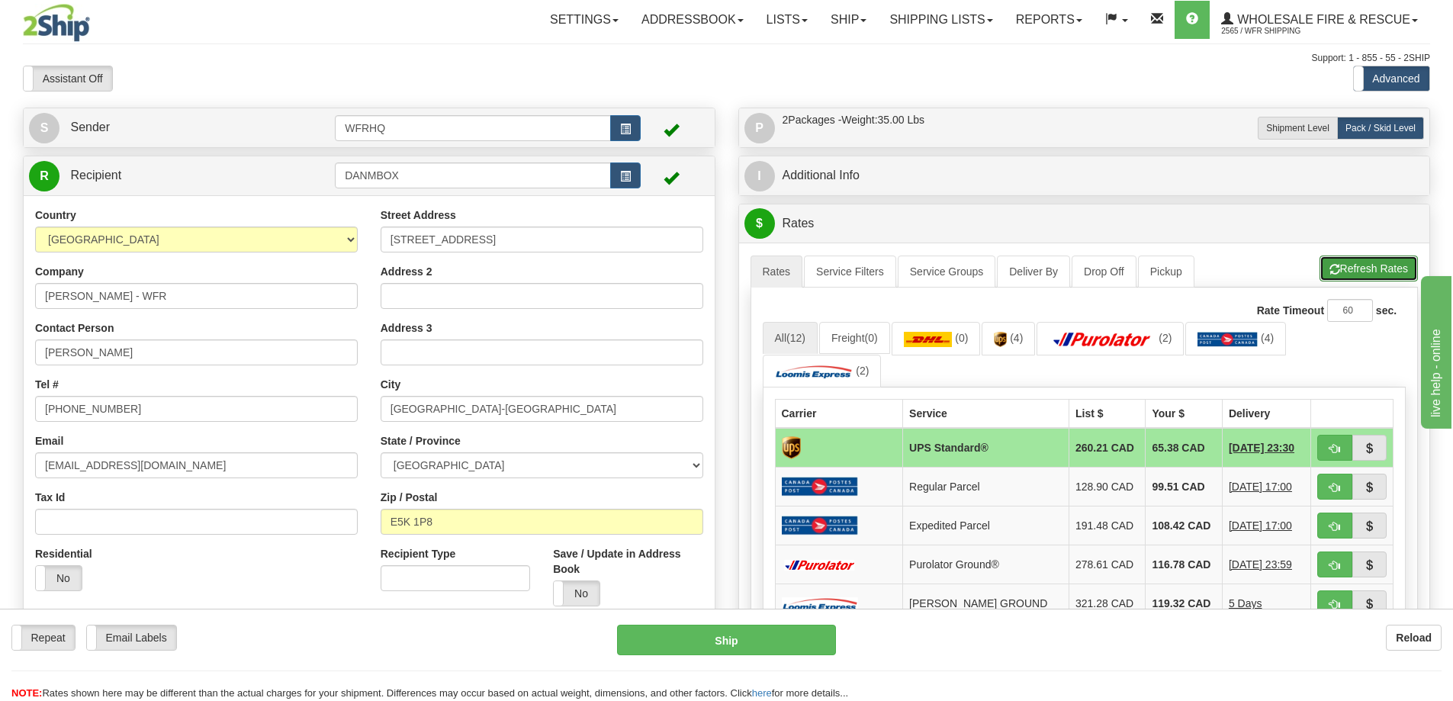
click at [1350, 272] on button "Refresh Rates" at bounding box center [1369, 269] width 98 height 26
click at [1324, 446] on button "button" at bounding box center [1335, 448] width 35 height 26
type input "11"
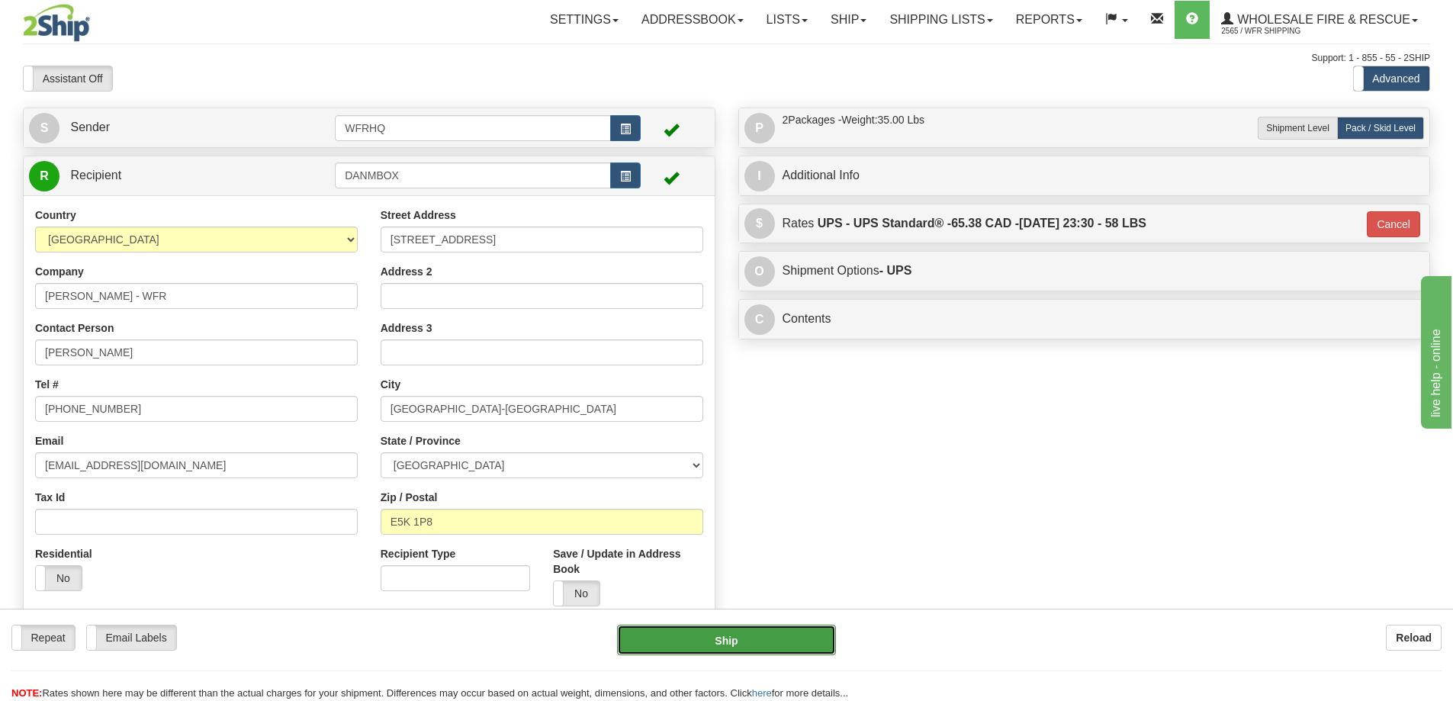
click at [702, 634] on button "Ship" at bounding box center [726, 640] width 219 height 31
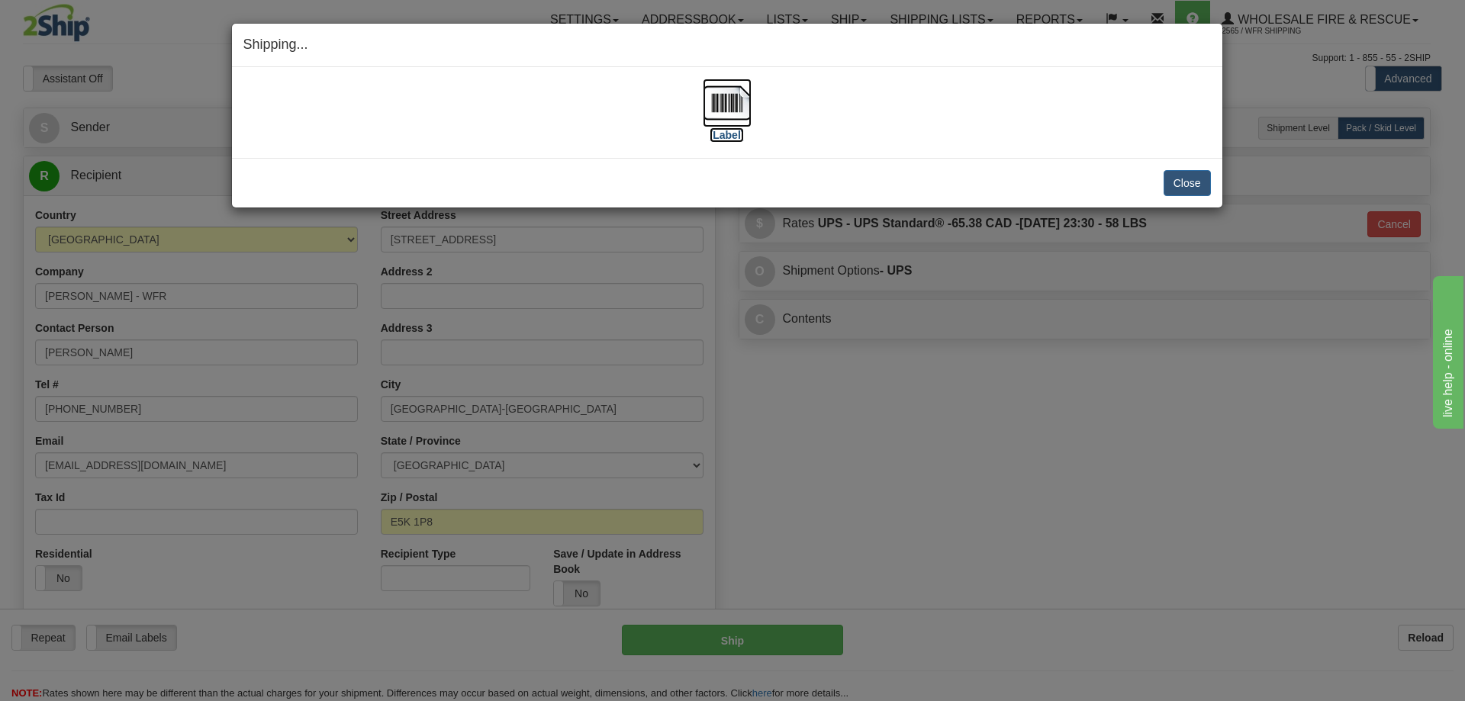
click at [721, 89] on img at bounding box center [727, 103] width 49 height 49
